Goal: Information Seeking & Learning: Learn about a topic

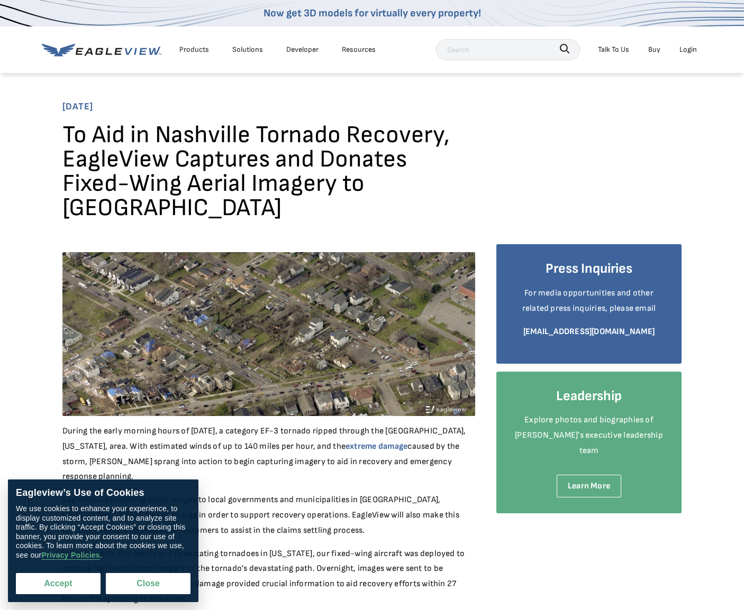
click at [71, 586] on button "Accept" at bounding box center [58, 583] width 85 height 21
checkbox input "true"
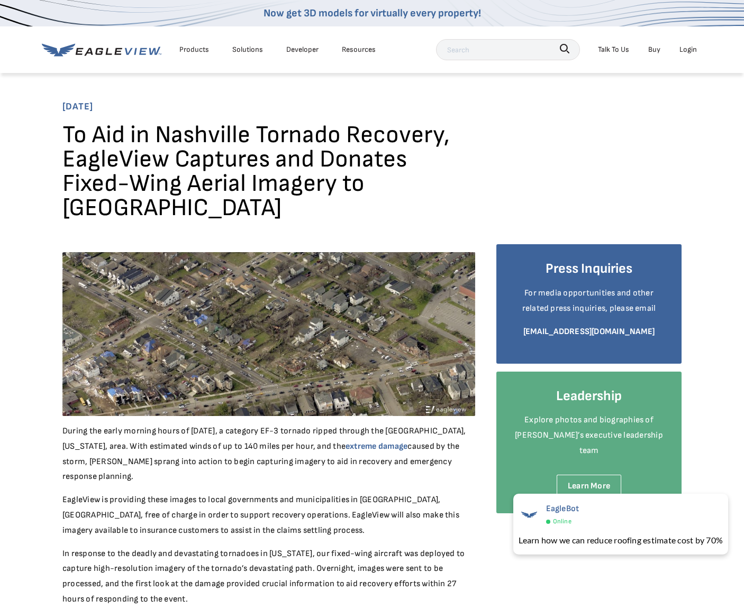
click at [357, 50] on div "Resources" at bounding box center [359, 49] width 34 height 13
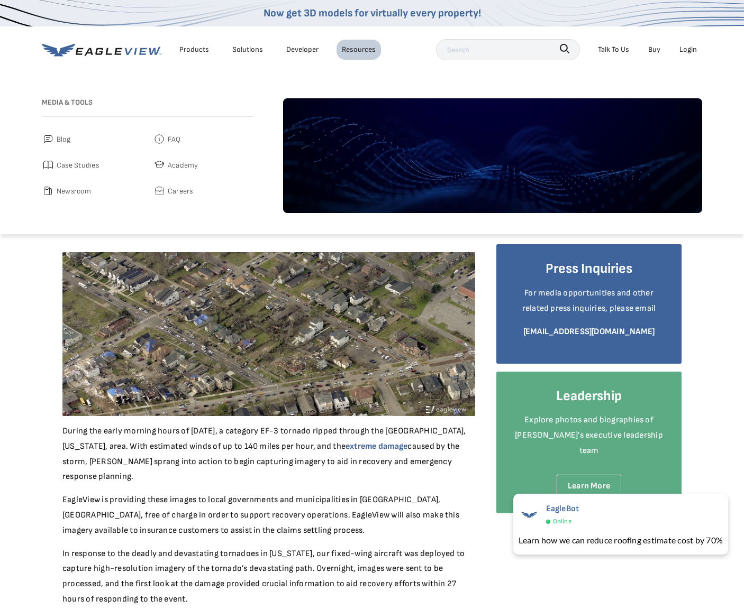
click at [65, 144] on span "Blog" at bounding box center [64, 139] width 14 height 13
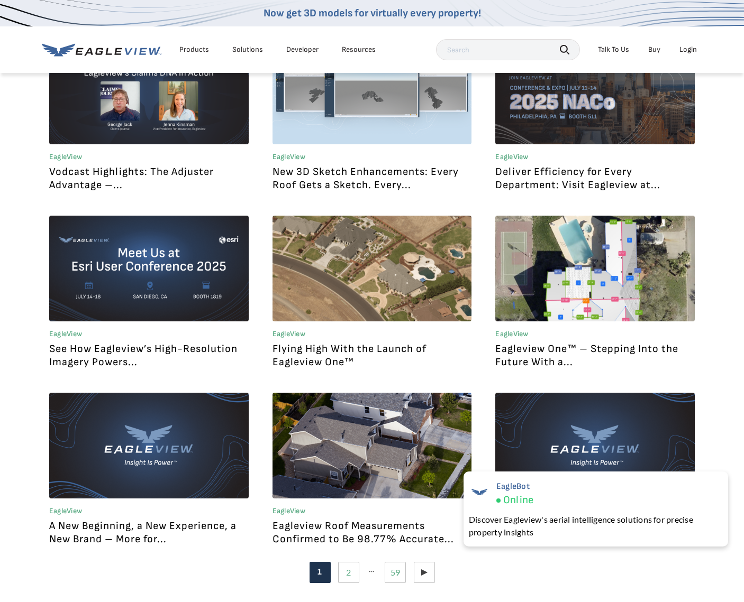
scroll to position [891, 0]
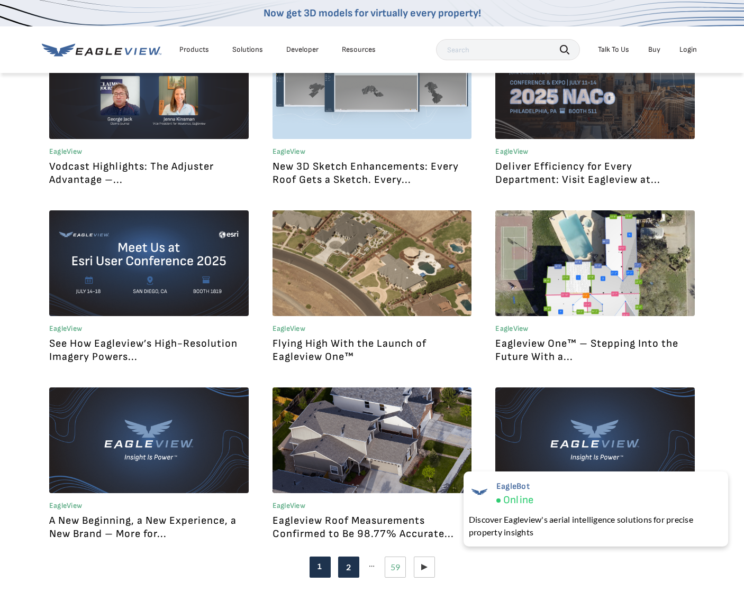
click at [356, 571] on link "Page 2" at bounding box center [348, 567] width 21 height 21
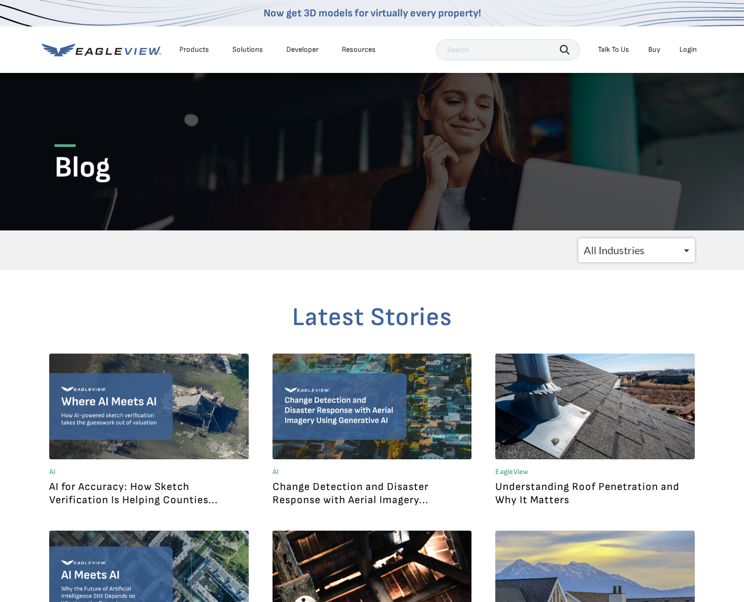
click at [418, 426] on link at bounding box center [371, 407] width 199 height 106
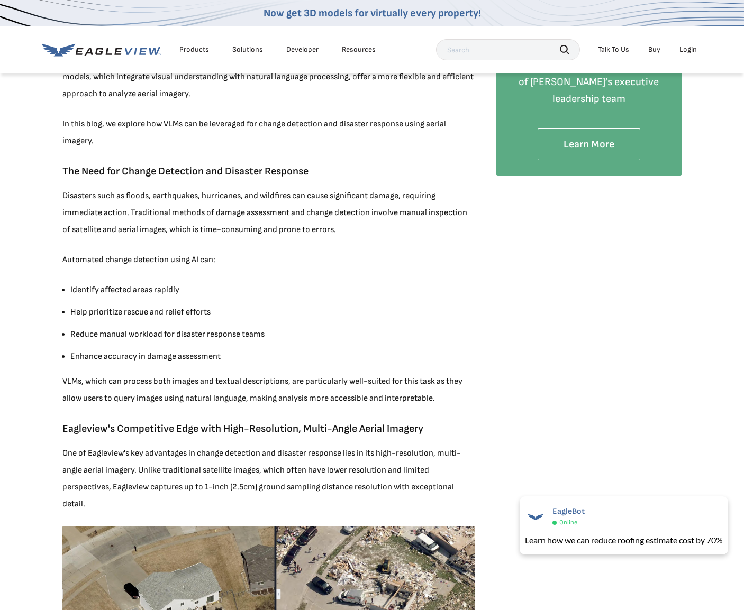
scroll to position [361, 0]
click at [235, 565] on img at bounding box center [268, 601] width 412 height 150
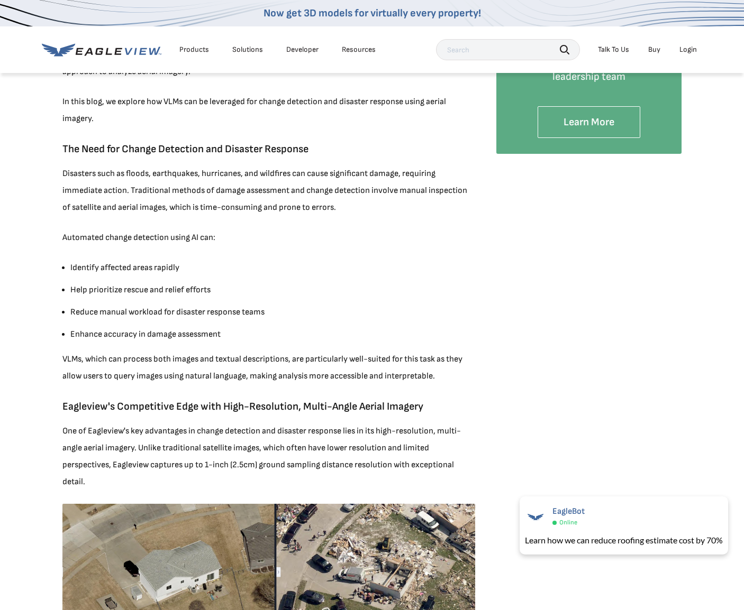
scroll to position [597, 0]
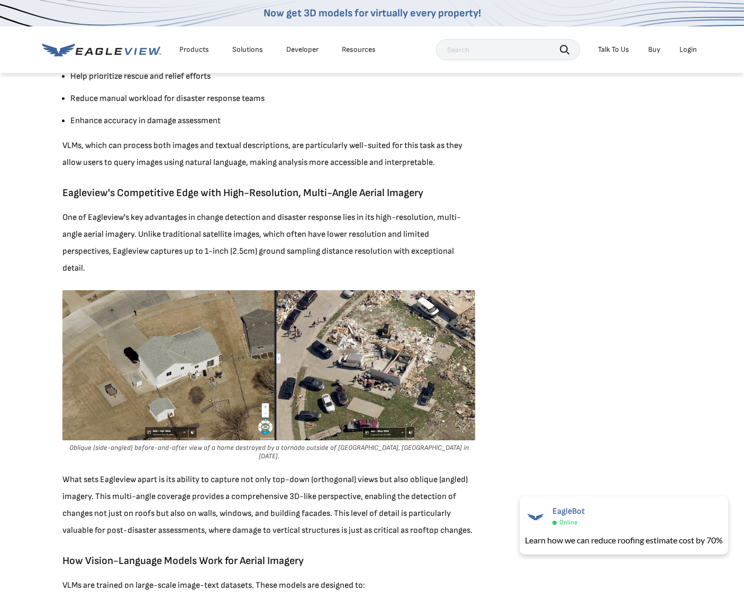
click at [180, 363] on img at bounding box center [268, 365] width 412 height 150
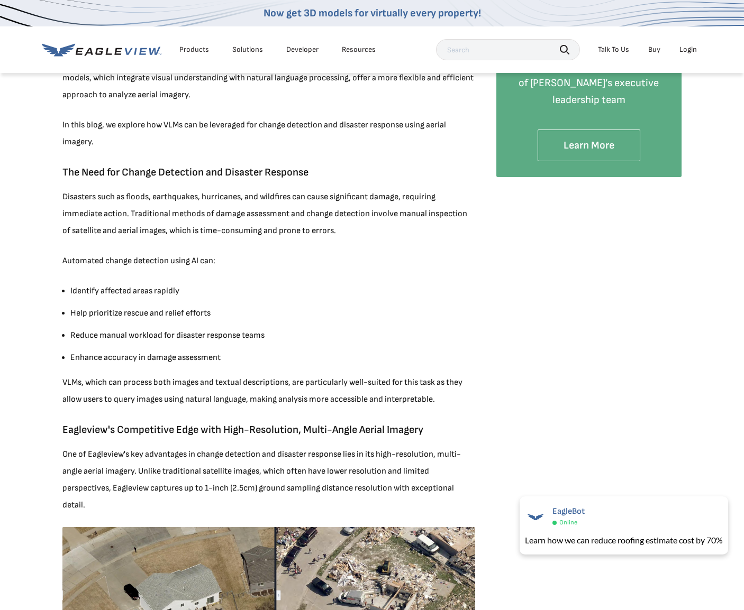
scroll to position [357, 0]
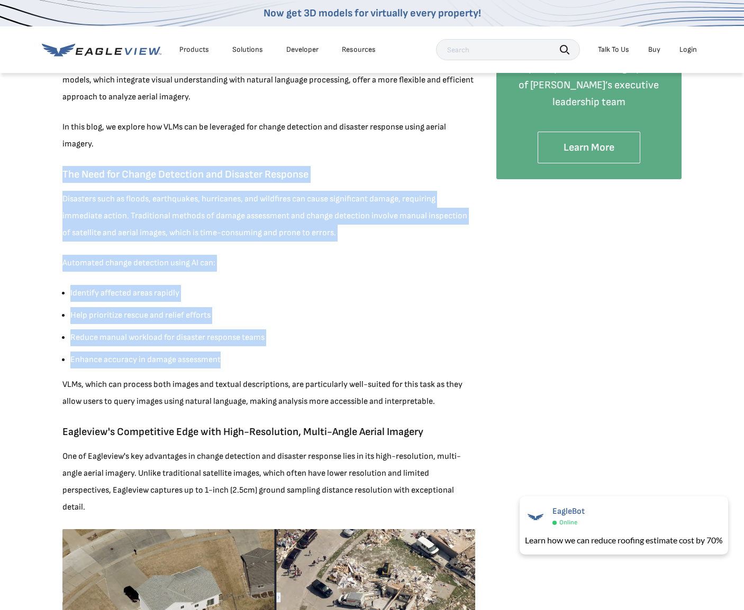
drag, startPoint x: 64, startPoint y: 174, endPoint x: 239, endPoint y: 361, distance: 255.6
click at [365, 327] on ul "Identify affected areas rapidly Help prioritize rescue and relief efforts Reduc…" at bounding box center [272, 327] width 405 height 84
